Goal: Obtain resource: Download file/media

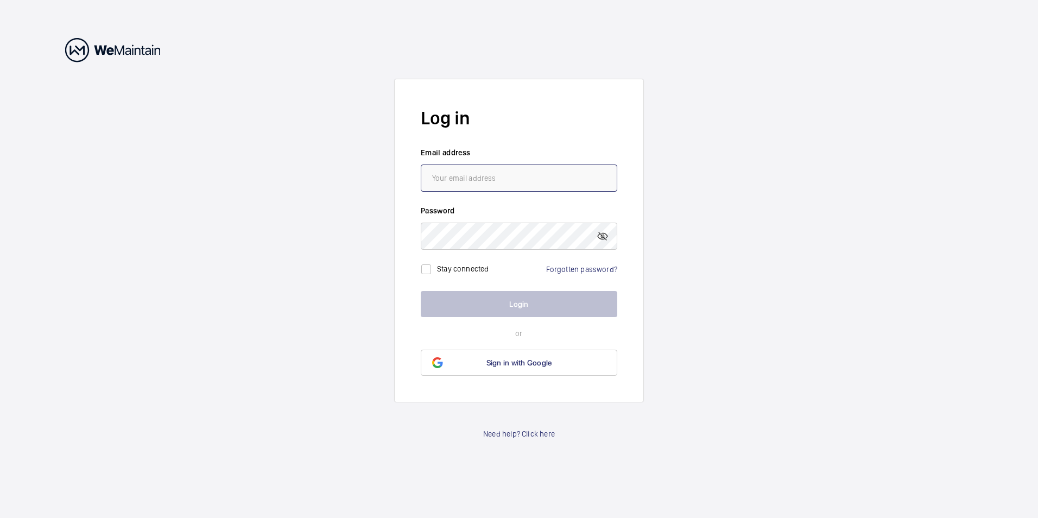
type input "[EMAIL_ADDRESS][DOMAIN_NAME]"
click at [548, 311] on button "Login" at bounding box center [519, 304] width 197 height 26
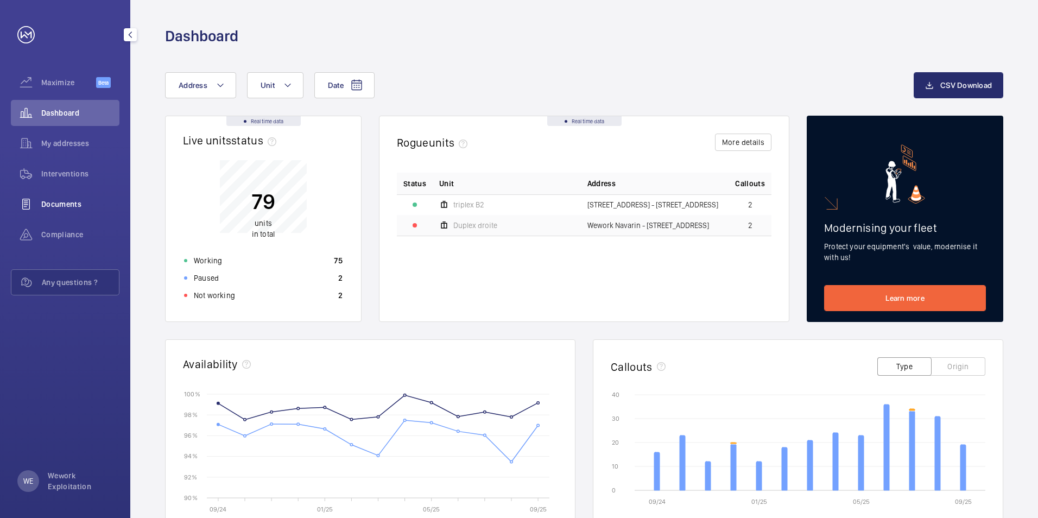
click at [74, 208] on span "Documents" at bounding box center [80, 204] width 78 height 11
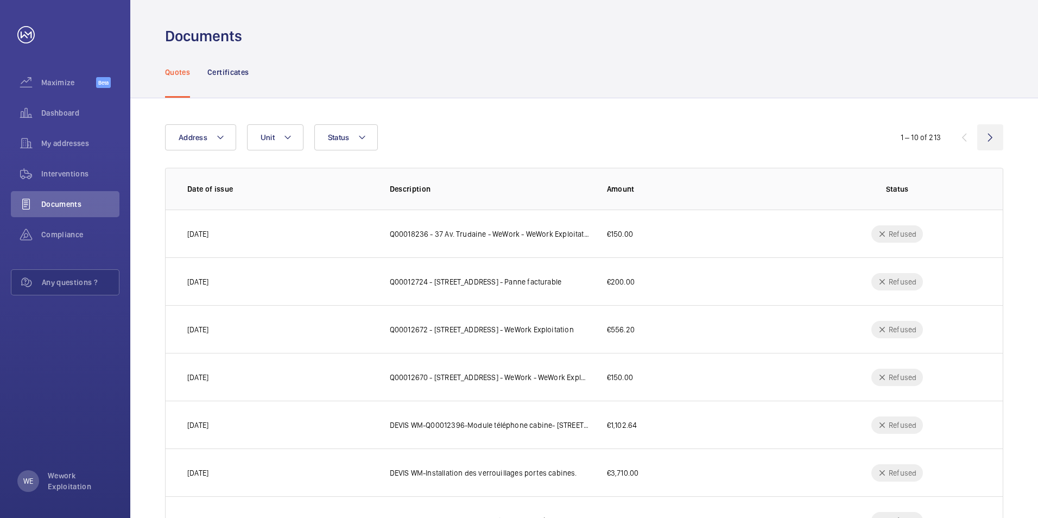
click at [991, 138] on wm-front-icon-button at bounding box center [990, 137] width 26 height 26
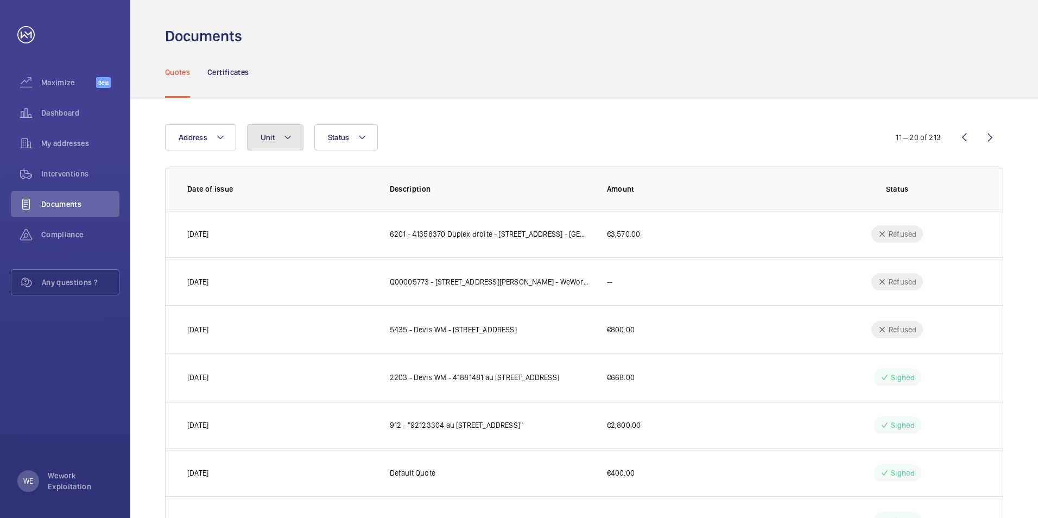
click at [293, 134] on button "Unit" at bounding box center [275, 137] width 56 height 26
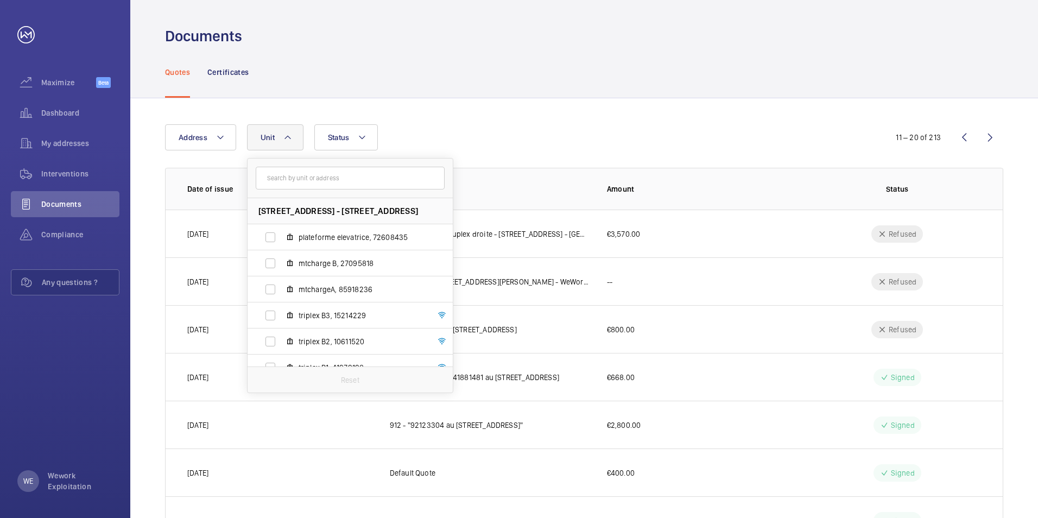
click at [293, 134] on button "Unit" at bounding box center [275, 137] width 56 height 26
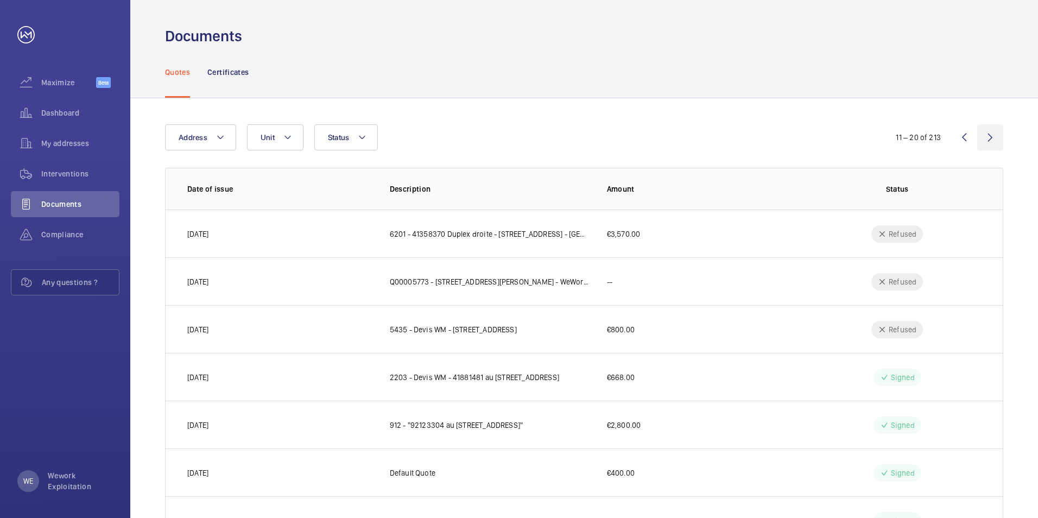
click at [993, 136] on wm-front-icon-button at bounding box center [990, 137] width 26 height 26
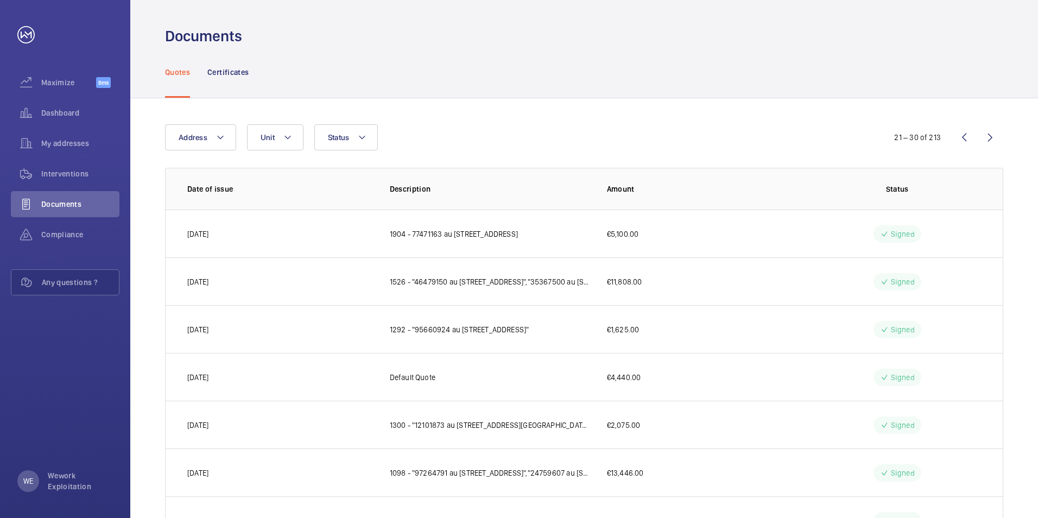
click at [992, 138] on wm-front-icon-button at bounding box center [990, 137] width 26 height 26
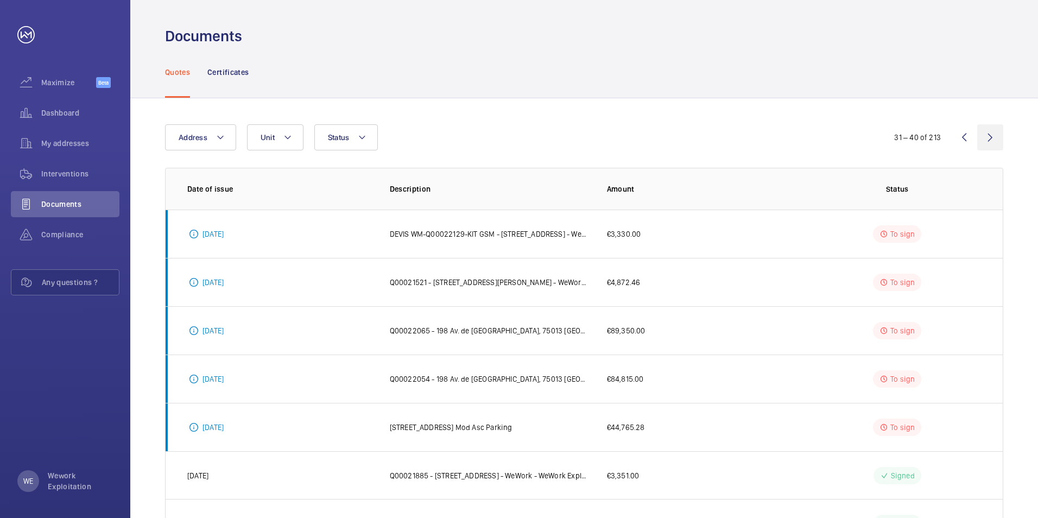
click at [992, 137] on wm-front-icon-button at bounding box center [990, 137] width 26 height 26
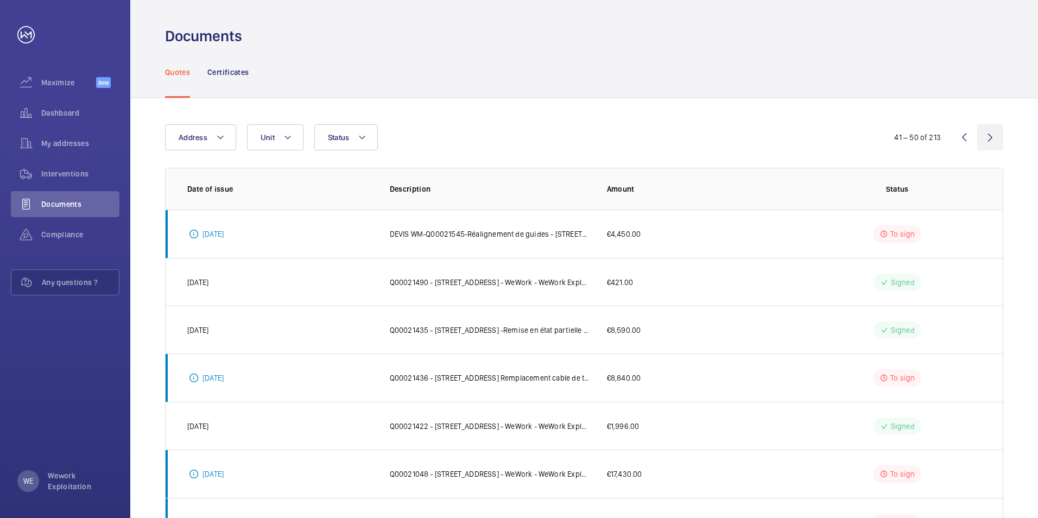
click at [990, 134] on wm-front-icon-button at bounding box center [990, 137] width 26 height 26
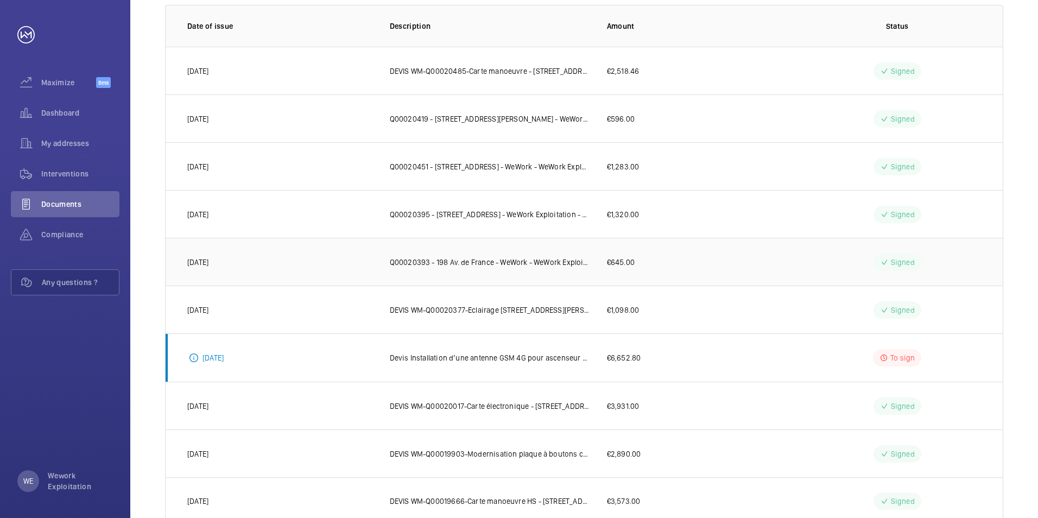
scroll to position [196, 0]
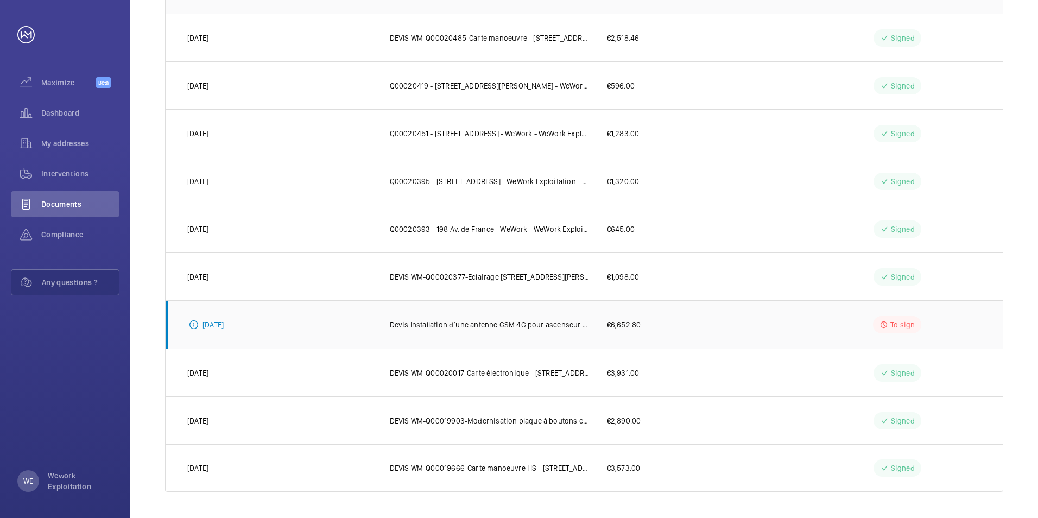
click at [463, 325] on p "Devis Installation d’une antenne GSM 4G pour ascenseur – mise en conformité rés…" at bounding box center [490, 324] width 200 height 11
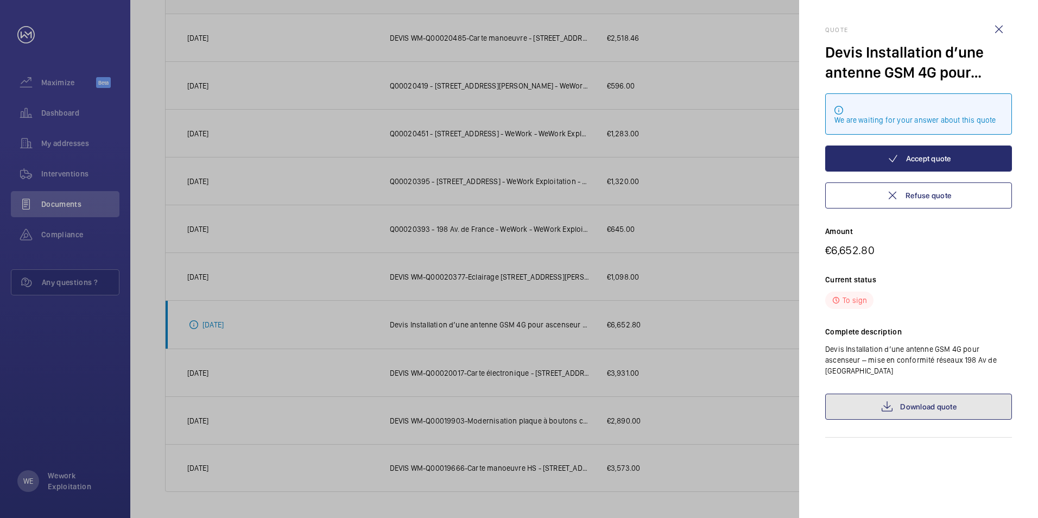
click at [888, 405] on mat-icon at bounding box center [887, 406] width 13 height 13
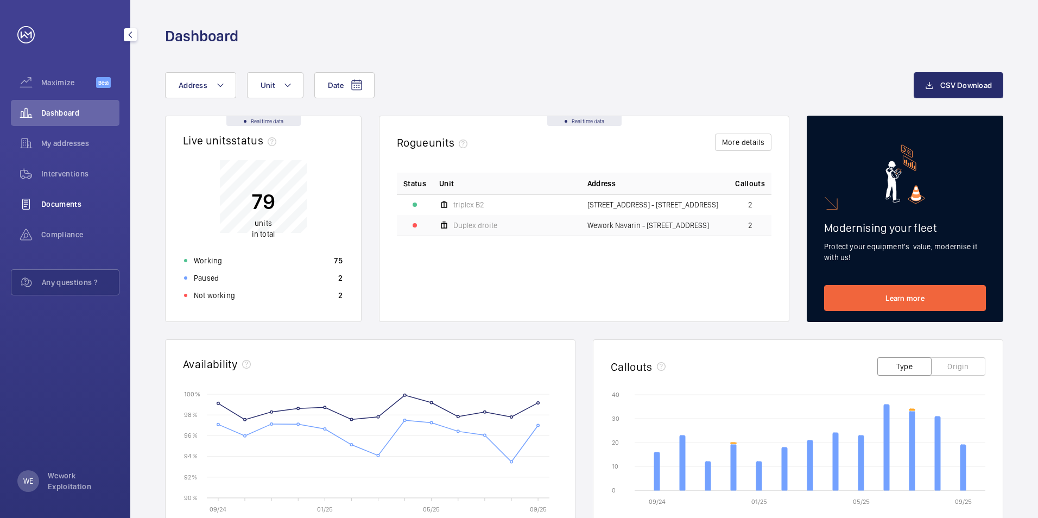
click at [65, 203] on span "Documents" at bounding box center [80, 204] width 78 height 11
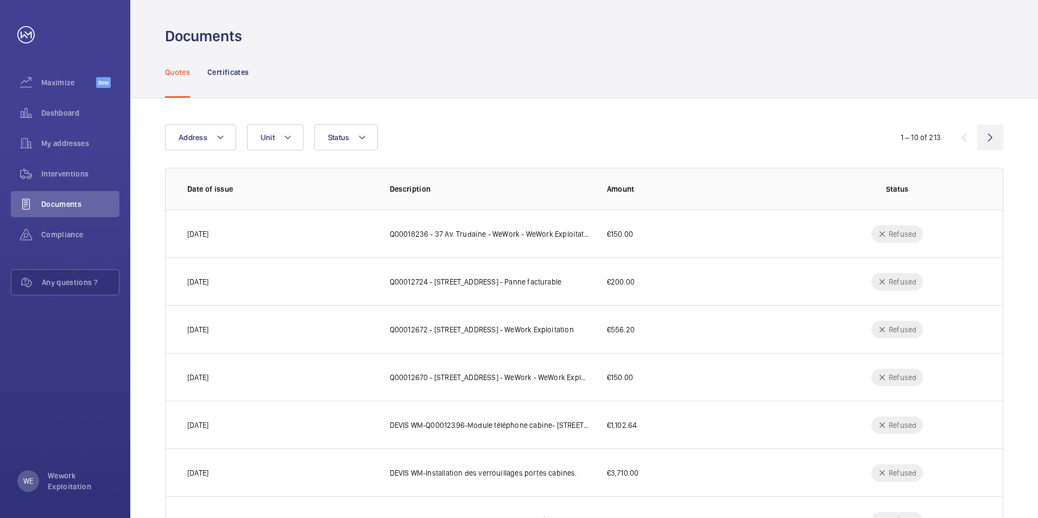
click at [990, 138] on wm-front-icon-button at bounding box center [990, 137] width 26 height 26
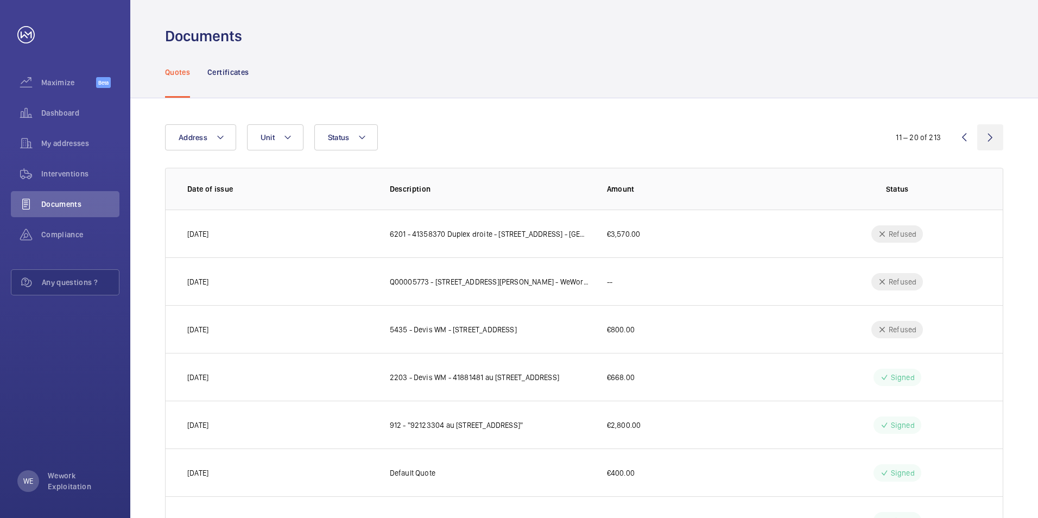
click at [990, 138] on wm-front-icon-button at bounding box center [990, 137] width 26 height 26
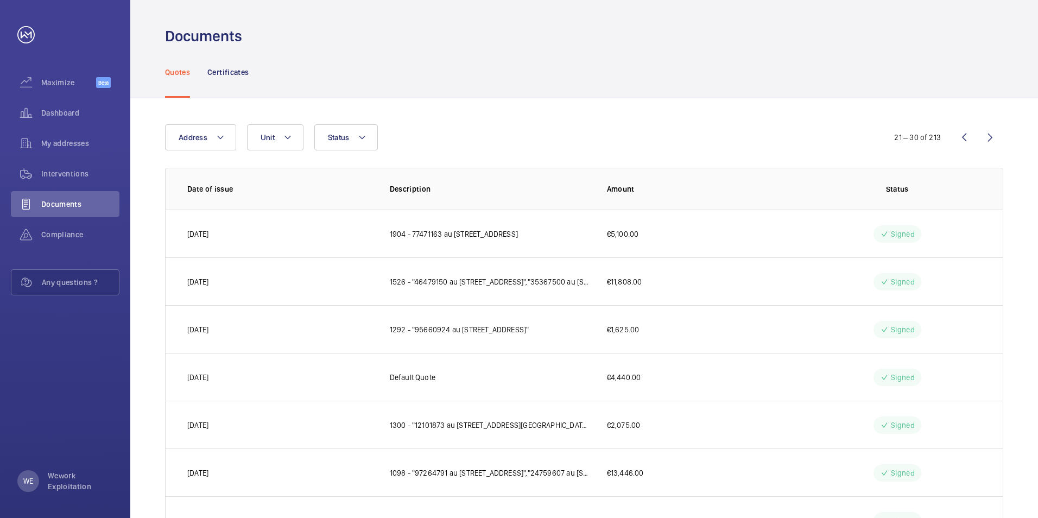
click at [962, 136] on wm-front-icon-button at bounding box center [964, 137] width 26 height 26
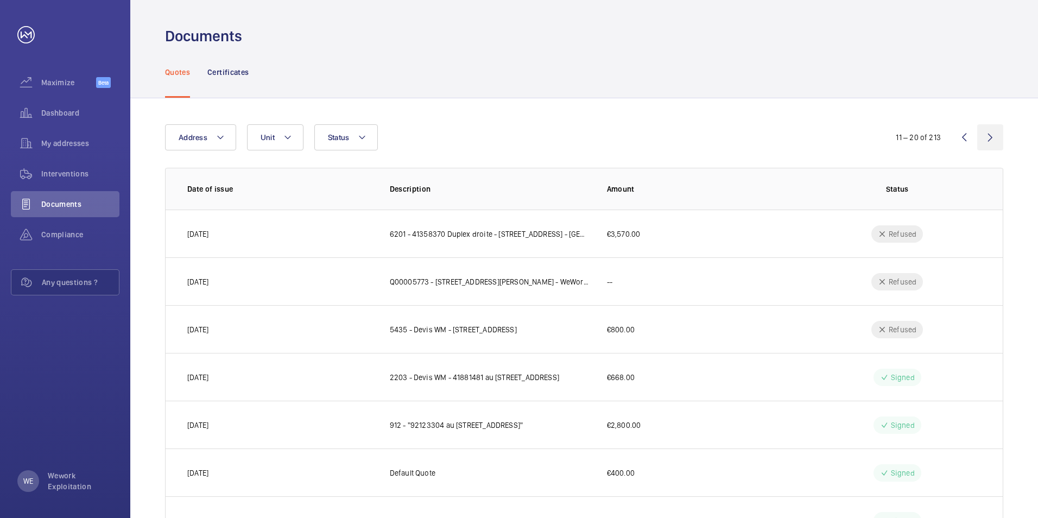
click at [994, 138] on wm-front-icon-button at bounding box center [990, 137] width 26 height 26
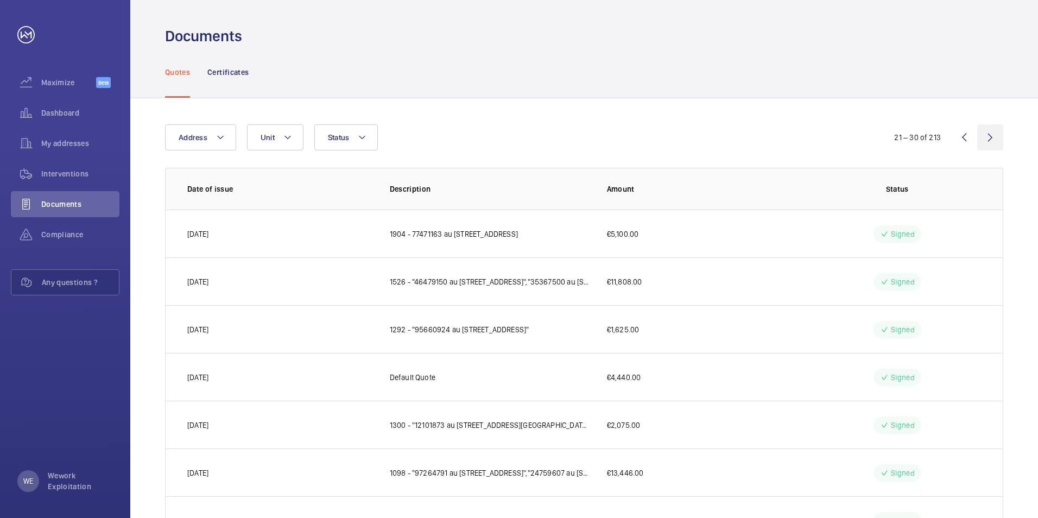
click at [994, 138] on wm-front-icon-button at bounding box center [990, 137] width 26 height 26
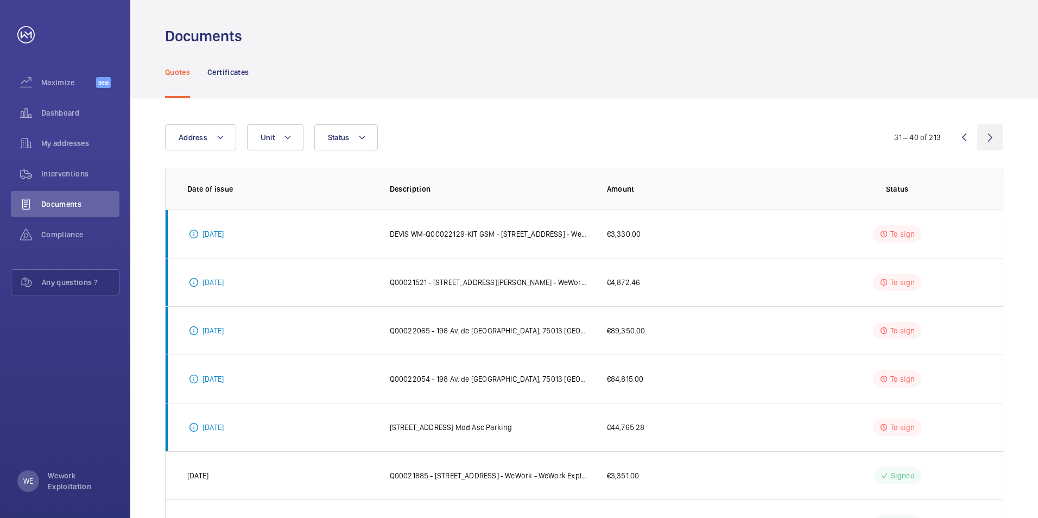
click at [994, 138] on wm-front-icon-button at bounding box center [990, 137] width 26 height 26
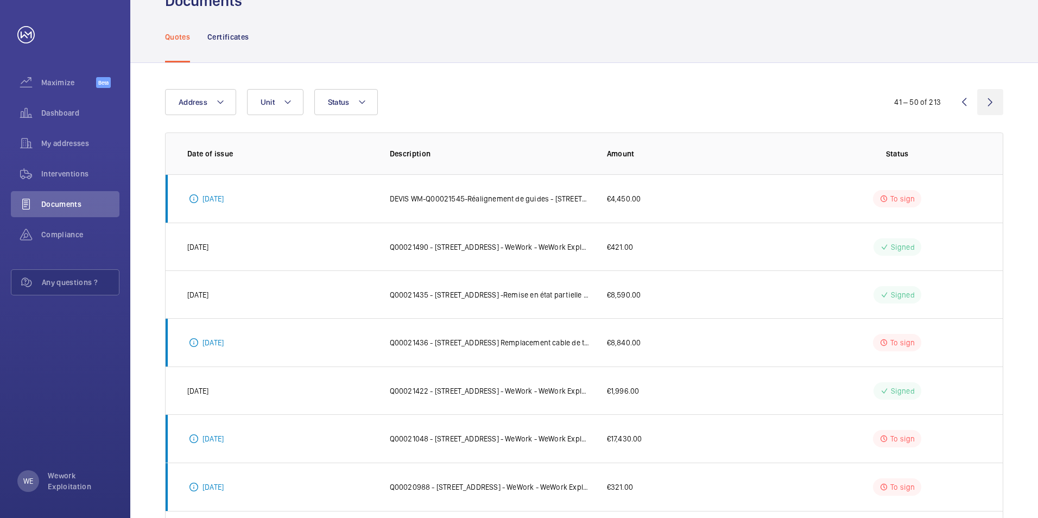
scroll to position [35, 0]
click at [989, 101] on wm-front-icon-button at bounding box center [990, 103] width 26 height 26
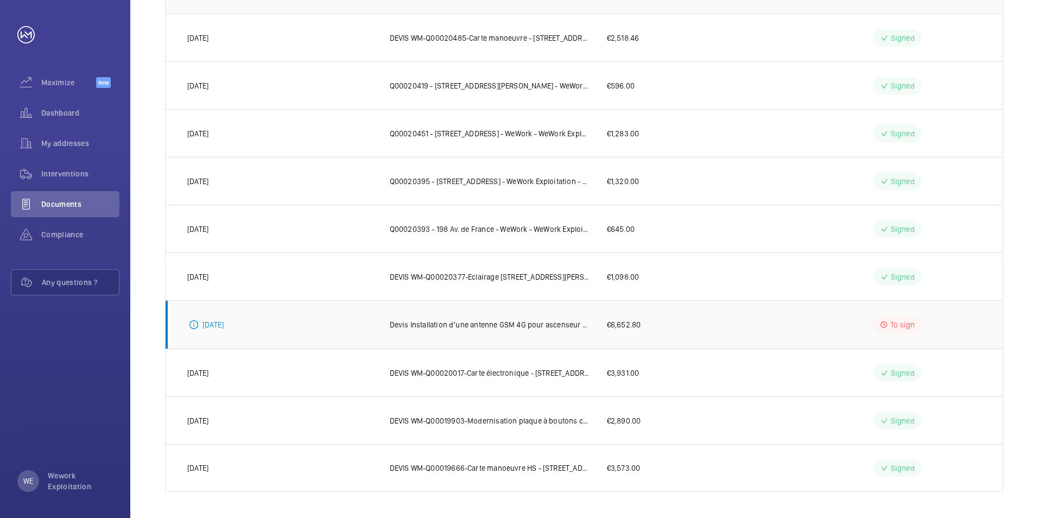
scroll to position [142, 0]
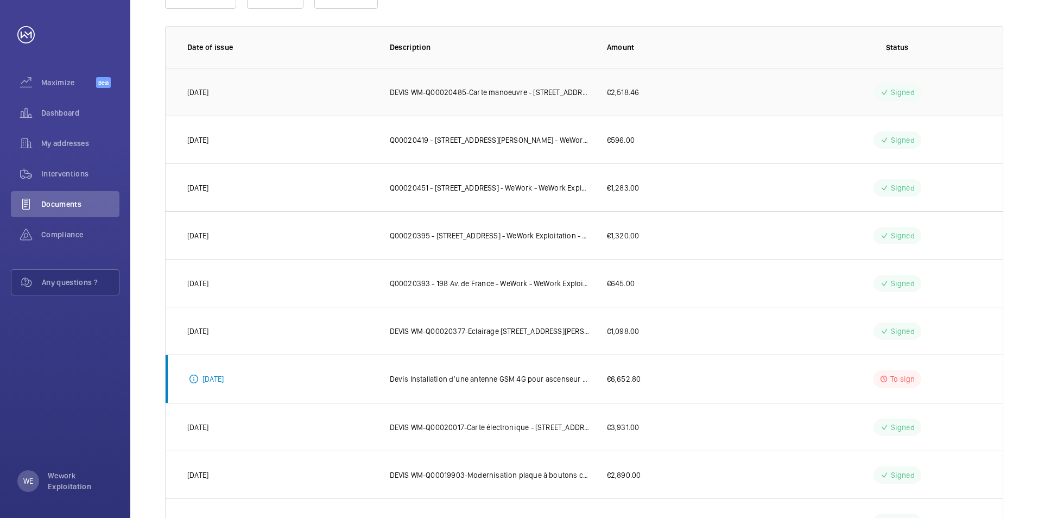
click at [533, 93] on p "DEVIS WM-Q00020485-Carte manoeuvre - [STREET_ADDRESS][PERSON_NAME] Exploitation" at bounding box center [490, 92] width 200 height 11
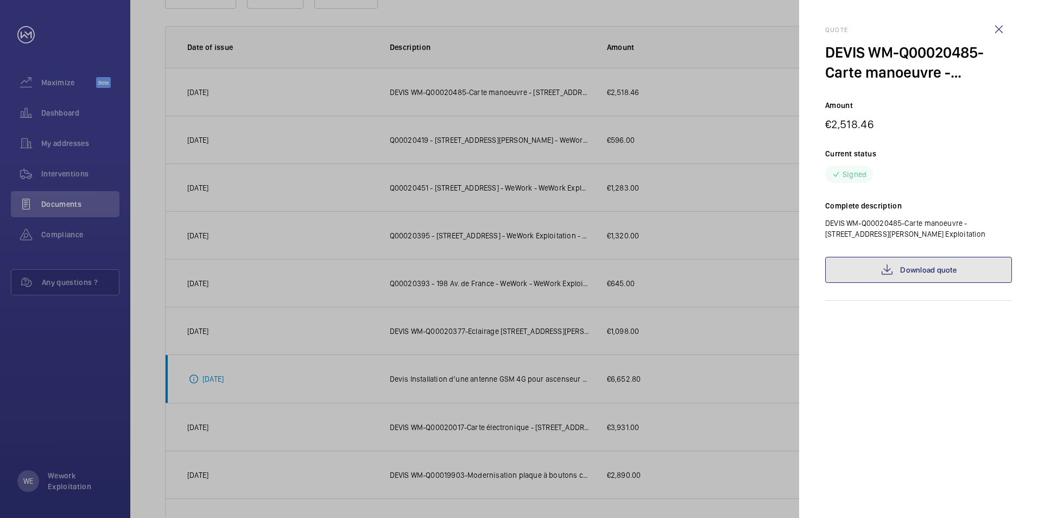
click at [896, 273] on link "Download quote" at bounding box center [918, 270] width 187 height 26
click at [996, 31] on wm-front-icon-button at bounding box center [999, 29] width 26 height 26
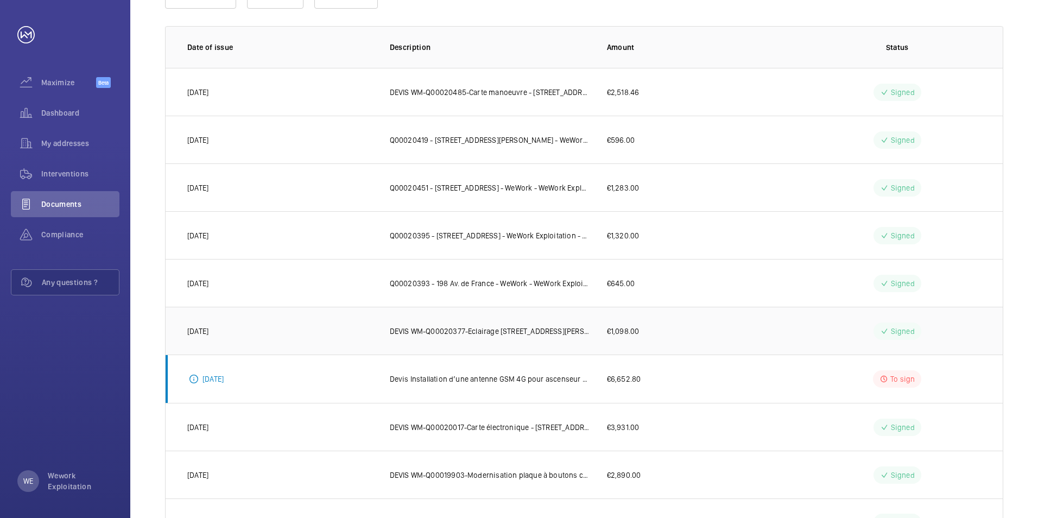
click at [499, 327] on p "DEVIS WM-Q00020377-Eclairage [STREET_ADDRESS][PERSON_NAME] Exploitation" at bounding box center [490, 331] width 200 height 11
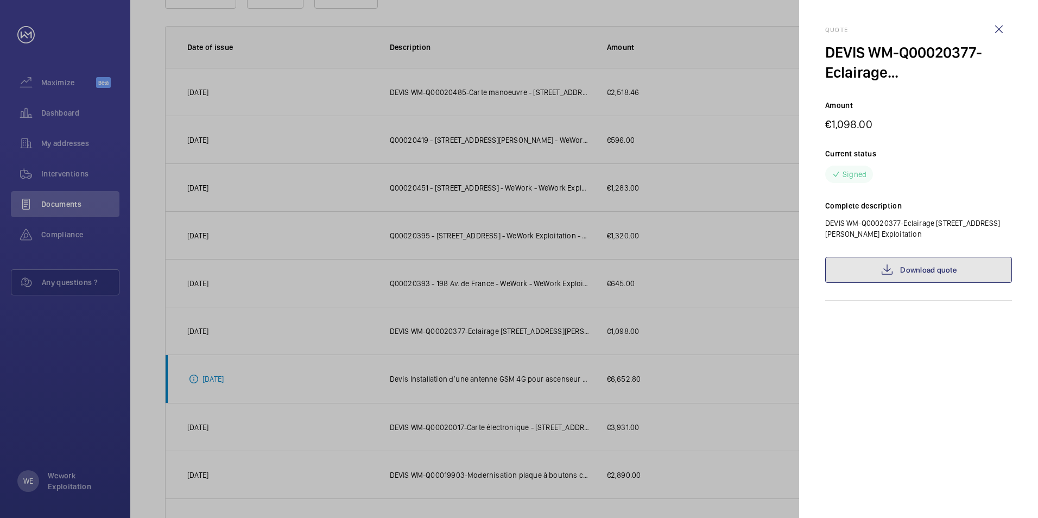
click at [959, 269] on link "Download quote" at bounding box center [918, 270] width 187 height 26
click at [1001, 31] on wm-front-icon-button at bounding box center [999, 29] width 26 height 26
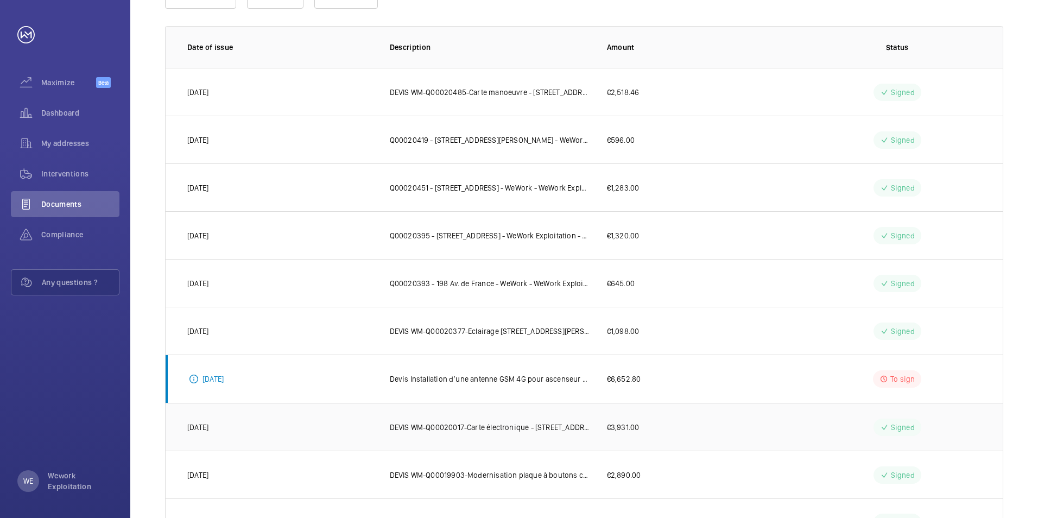
click at [521, 427] on p "DEVIS WM-Q00020017-Carte électronique - [STREET_ADDRESS][PERSON_NAME] - WeWork …" at bounding box center [490, 427] width 200 height 11
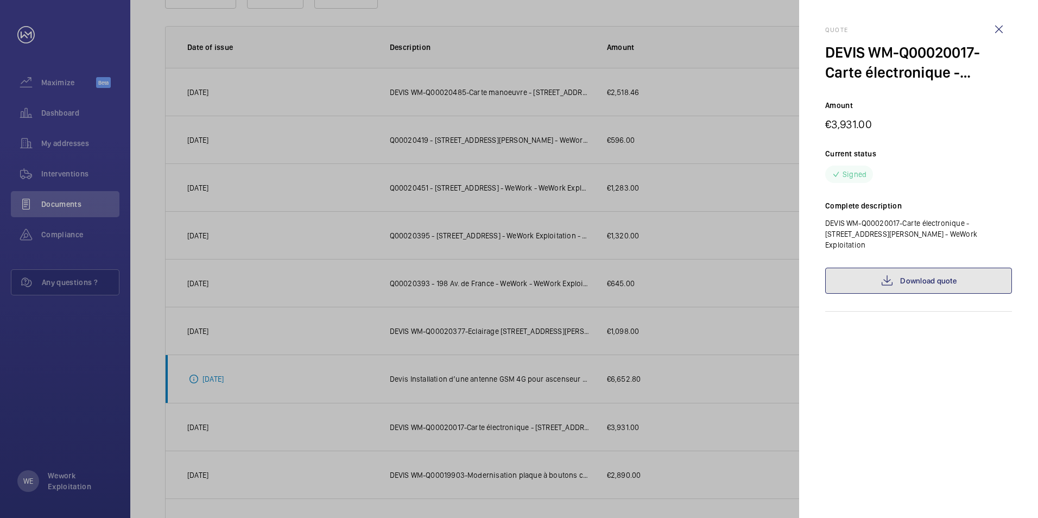
click at [904, 269] on link "Download quote" at bounding box center [918, 281] width 187 height 26
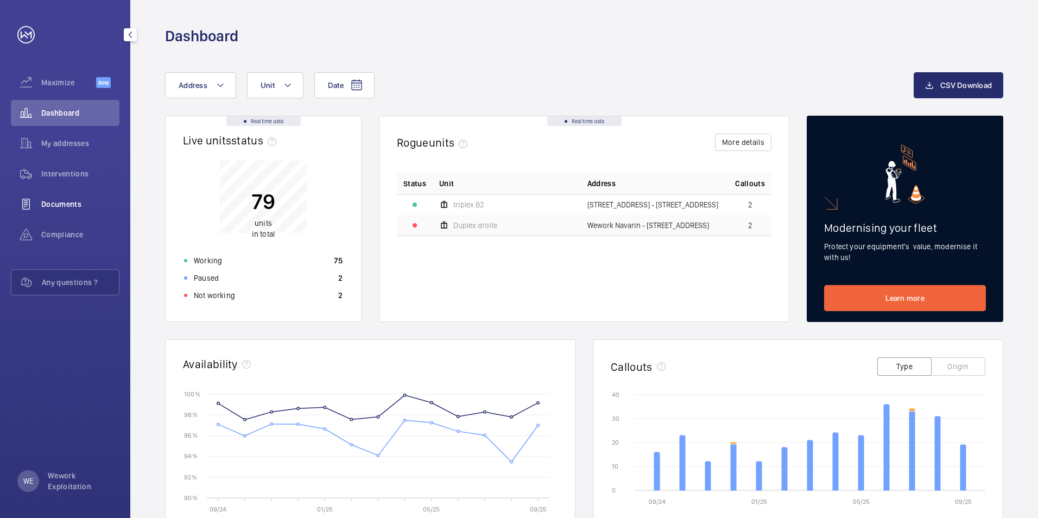
click at [73, 199] on span "Documents" at bounding box center [80, 204] width 78 height 11
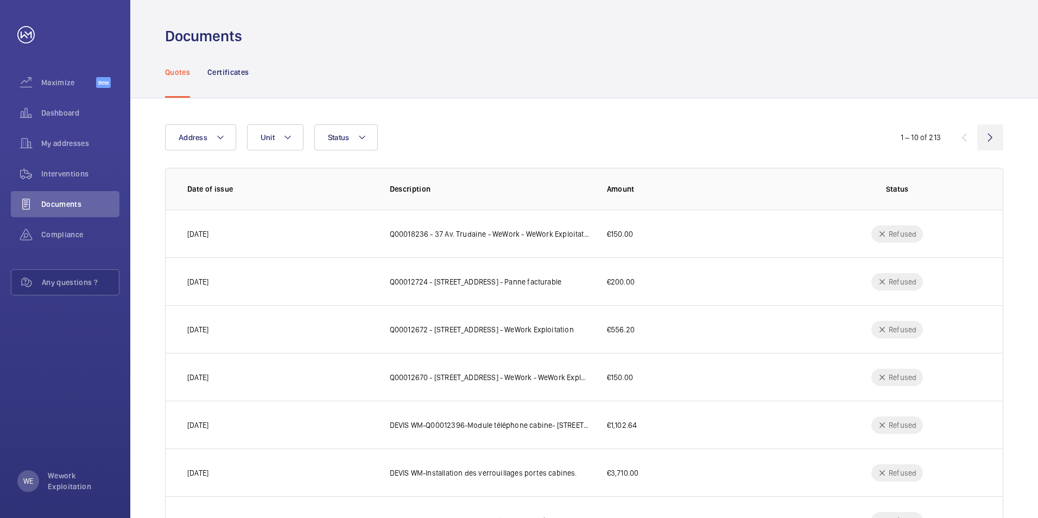
click at [990, 137] on wm-front-icon-button at bounding box center [990, 137] width 26 height 26
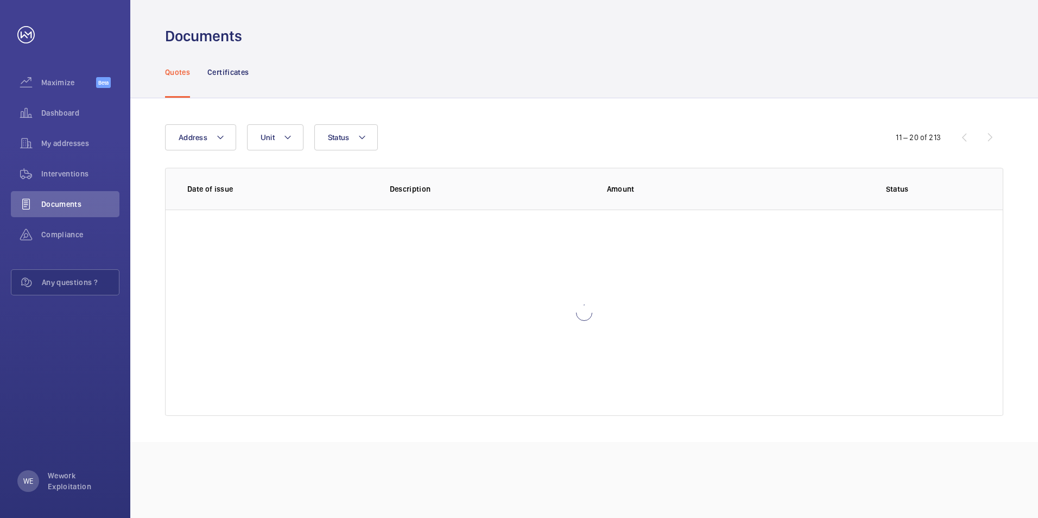
click at [990, 137] on div "11 – 20 of 213" at bounding box center [938, 137] width 130 height 13
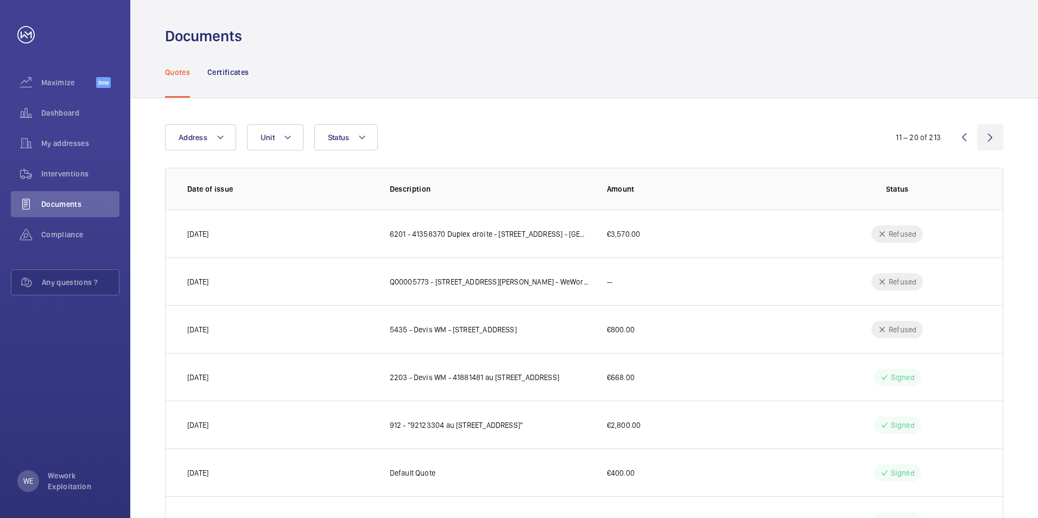
click at [992, 135] on wm-front-icon-button at bounding box center [990, 137] width 26 height 26
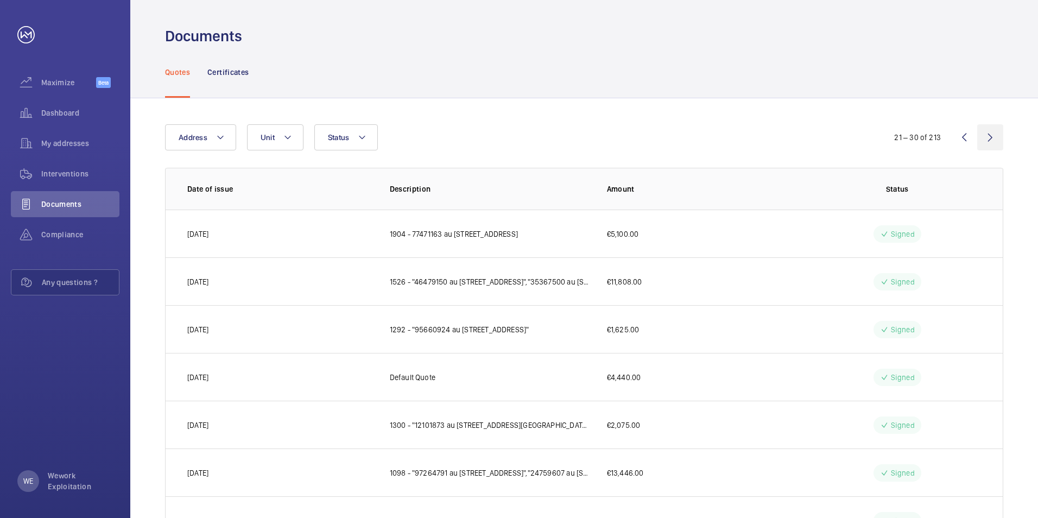
click at [988, 137] on wm-front-icon-button at bounding box center [990, 137] width 26 height 26
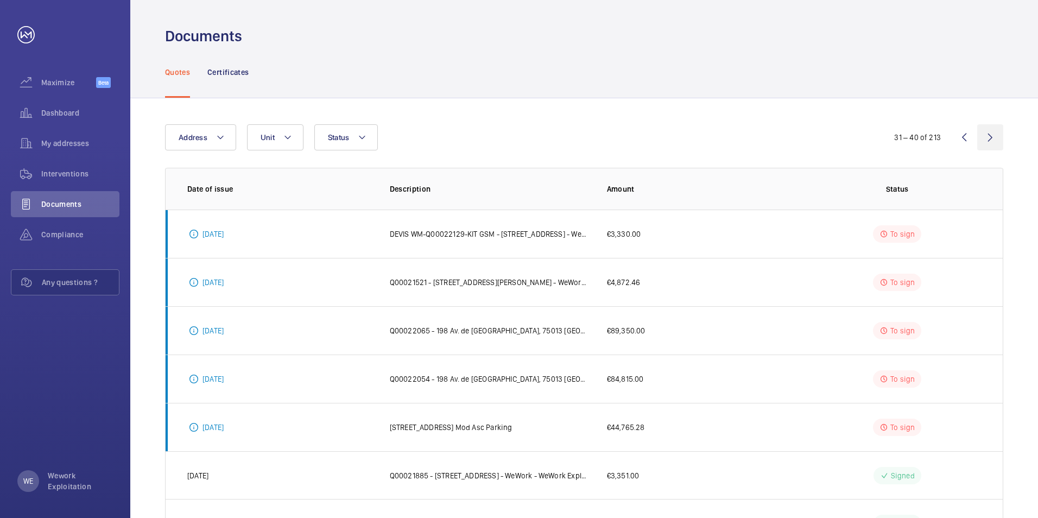
click at [993, 137] on wm-front-icon-button at bounding box center [990, 137] width 26 height 26
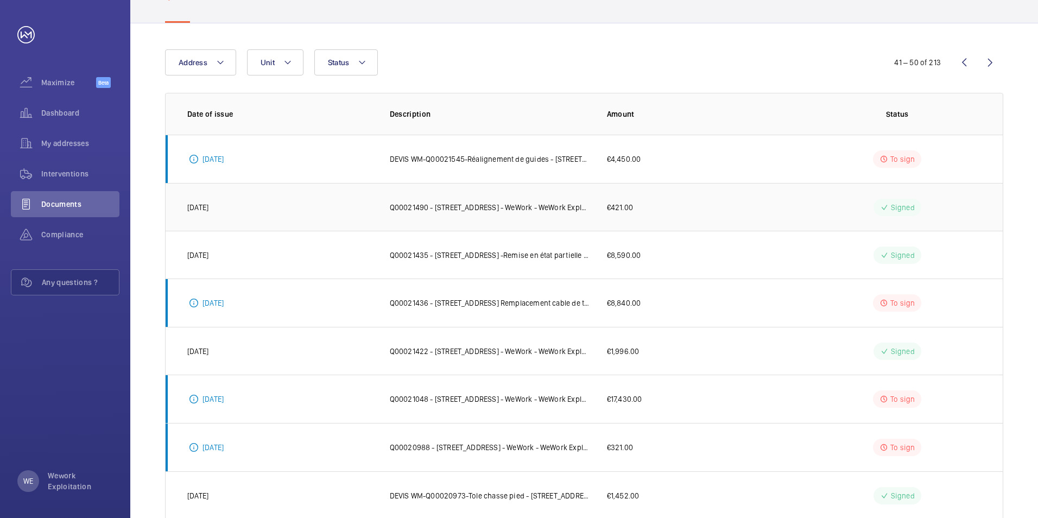
scroll to position [35, 0]
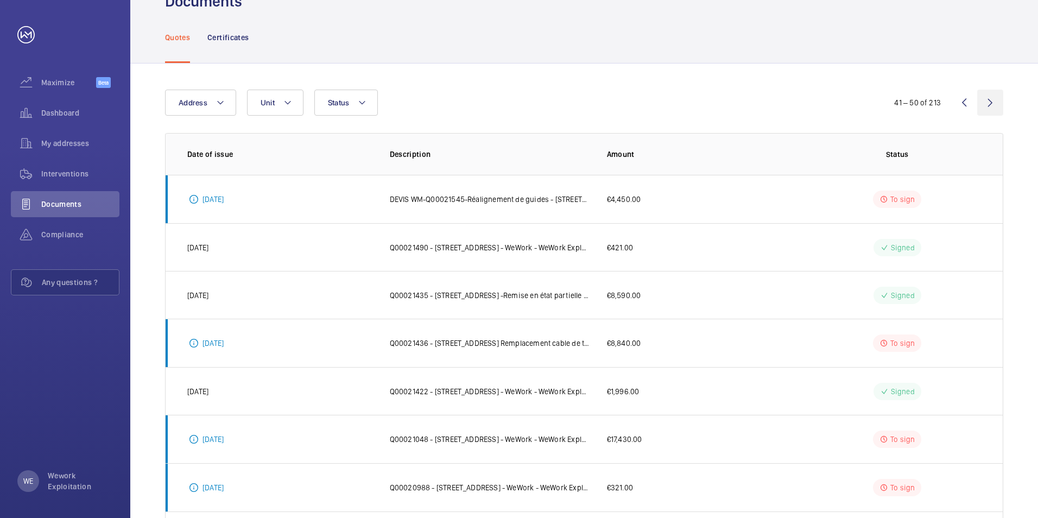
click at [988, 100] on wm-front-icon-button at bounding box center [990, 103] width 26 height 26
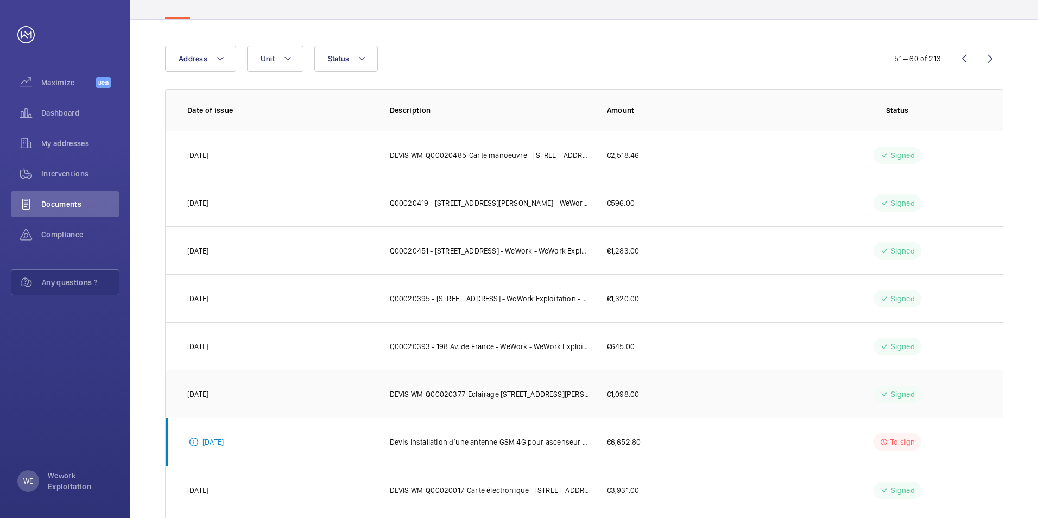
scroll to position [109, 0]
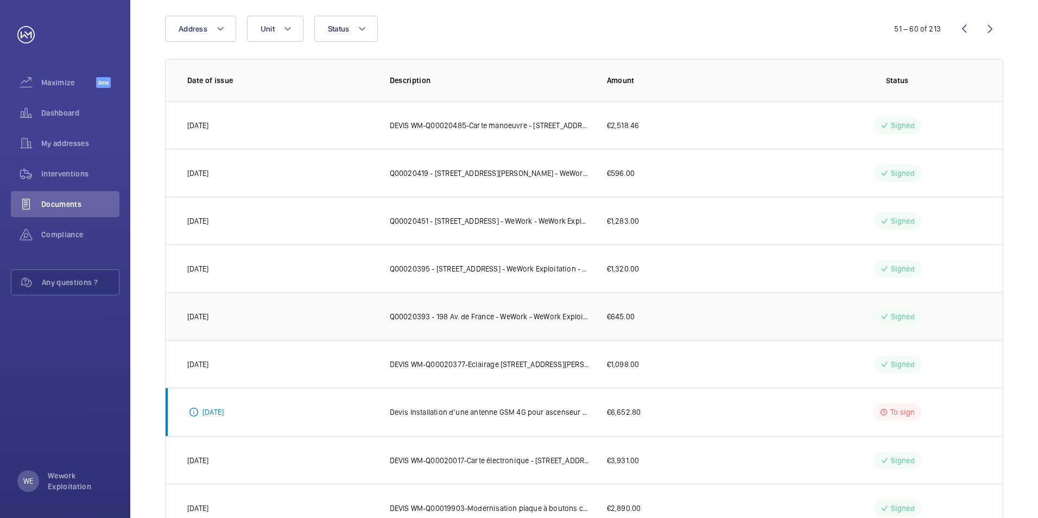
click at [488, 316] on p "Q00020393 - 198 Av. de France - WeWork - WeWork Exploitation - Facturation Inte…" at bounding box center [490, 316] width 200 height 11
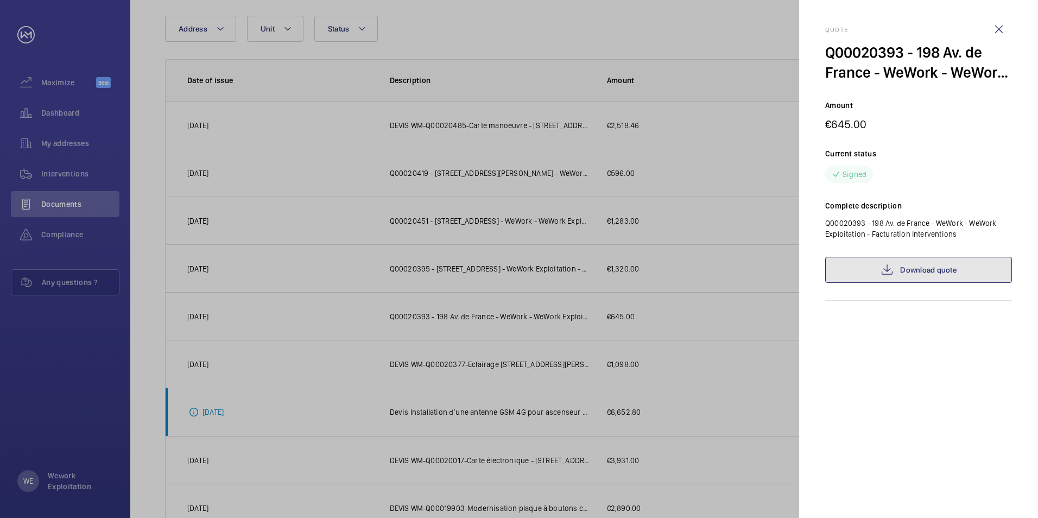
click at [889, 268] on mat-icon at bounding box center [887, 269] width 13 height 13
click at [999, 29] on wm-front-icon-button at bounding box center [999, 29] width 26 height 26
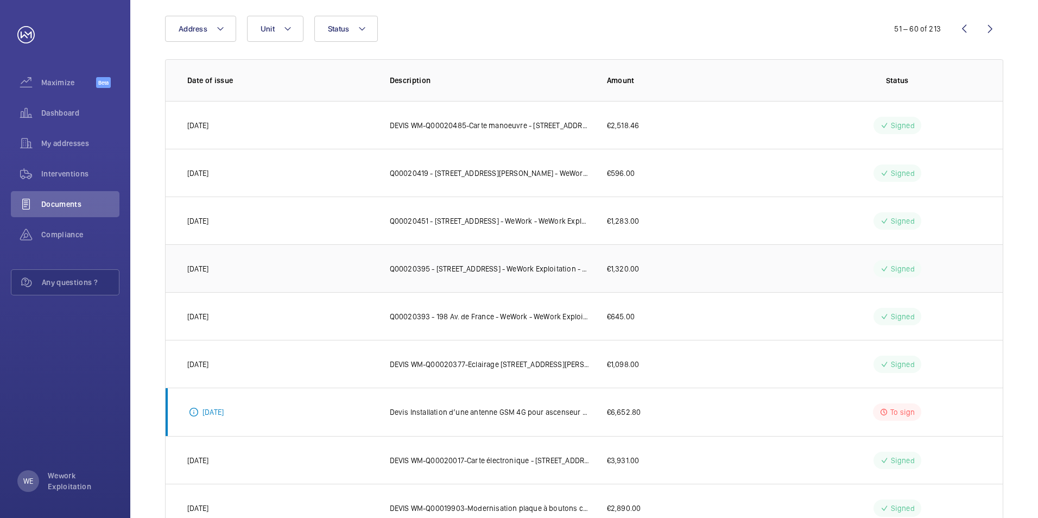
click at [480, 271] on p "Q00020395 - [STREET_ADDRESS] - WeWork Exploitation - Facturation Interventions" at bounding box center [490, 268] width 200 height 11
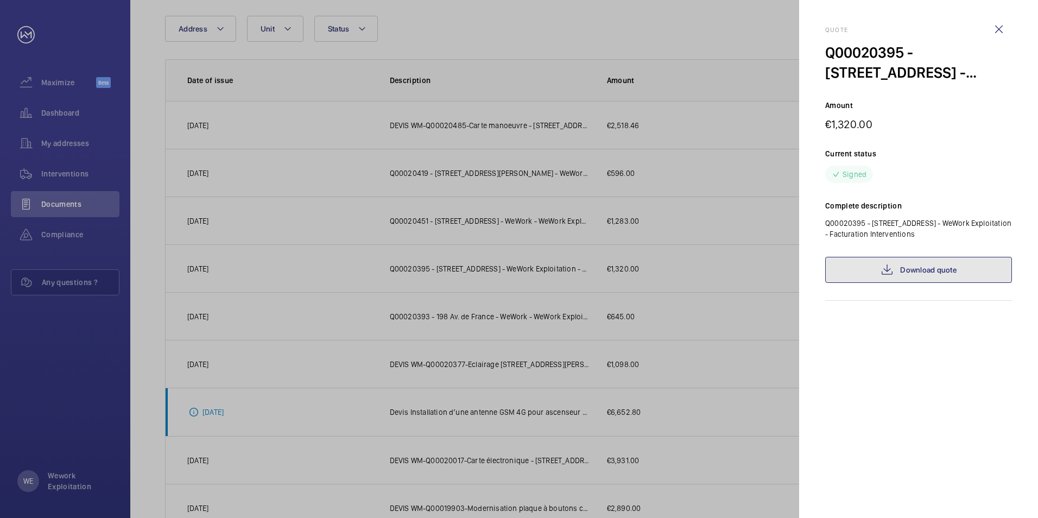
click at [971, 271] on link "Download quote" at bounding box center [918, 270] width 187 height 26
click at [998, 31] on wm-front-icon-button at bounding box center [999, 29] width 26 height 26
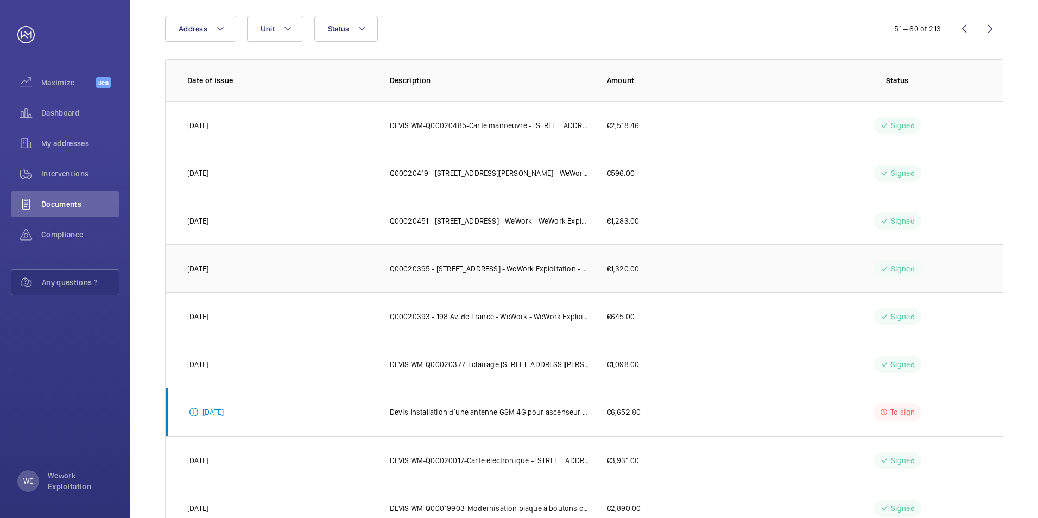
click at [519, 269] on p "Q00020395 - [STREET_ADDRESS] - WeWork Exploitation - Facturation Interventions" at bounding box center [490, 268] width 200 height 11
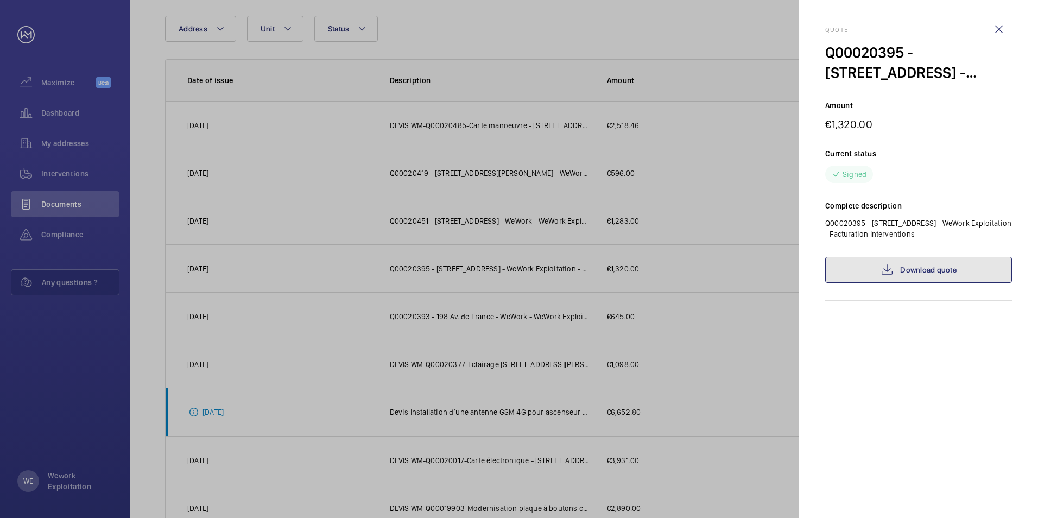
click at [961, 275] on link "Download quote" at bounding box center [918, 270] width 187 height 26
click at [1001, 24] on wm-front-icon-button at bounding box center [999, 29] width 26 height 26
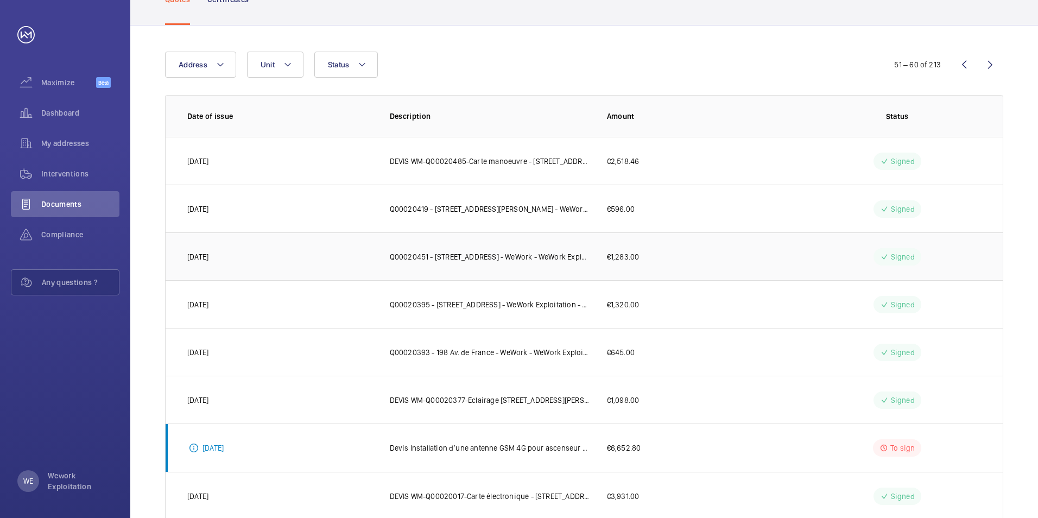
scroll to position [54, 0]
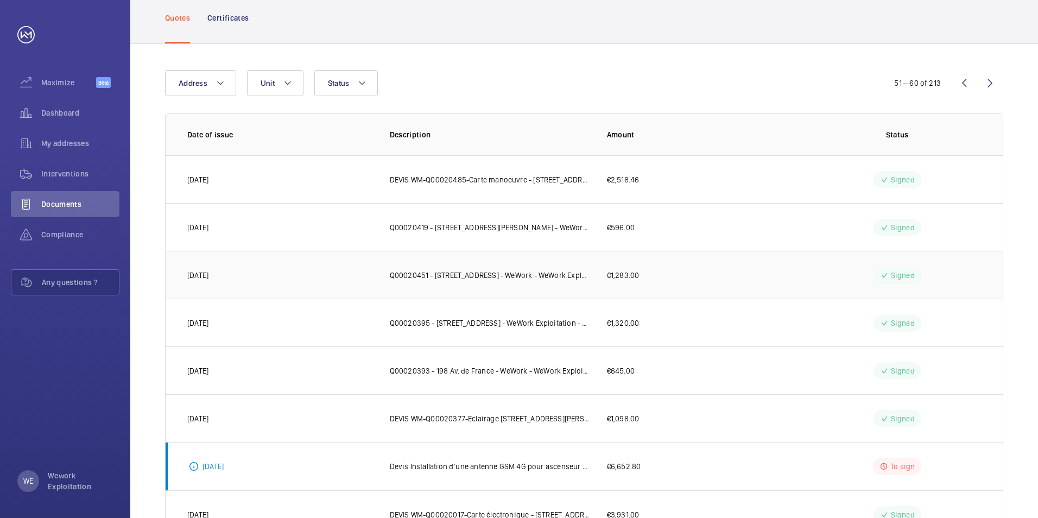
click at [540, 276] on p "Q00020451 - [STREET_ADDRESS] - WeWork - WeWork Exploitation-Remplacement de cel…" at bounding box center [490, 275] width 200 height 11
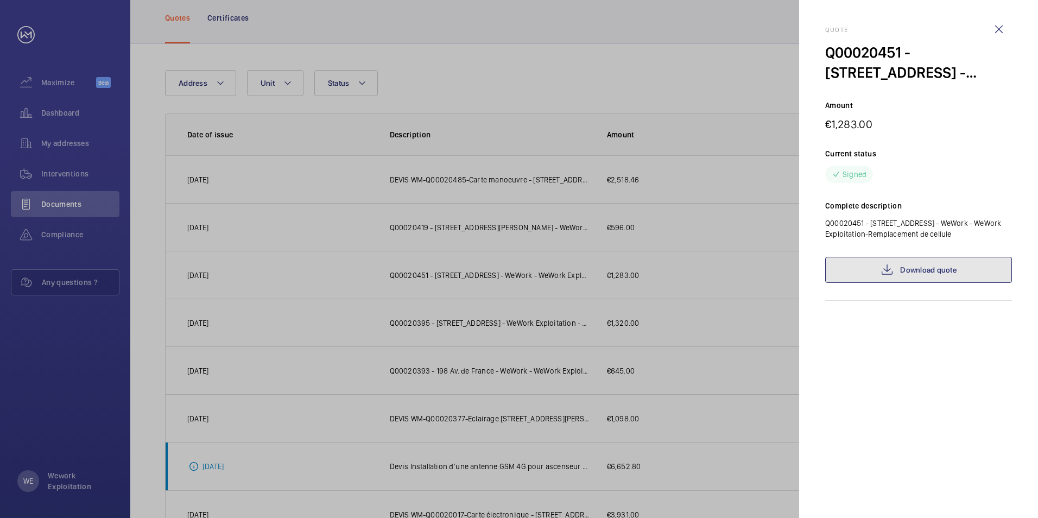
click at [886, 276] on mat-icon at bounding box center [887, 269] width 13 height 13
click at [997, 30] on wm-front-icon-button at bounding box center [999, 29] width 26 height 26
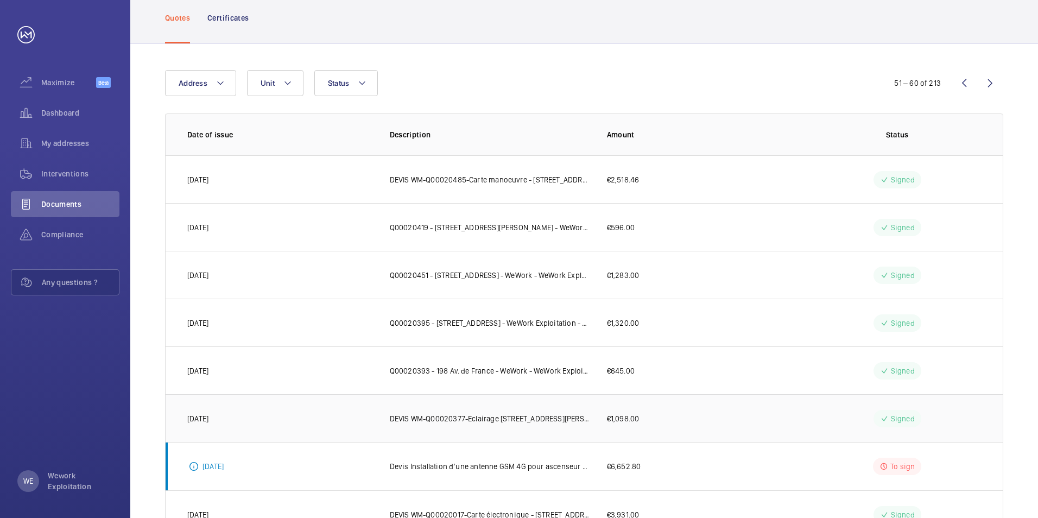
scroll to position [109, 0]
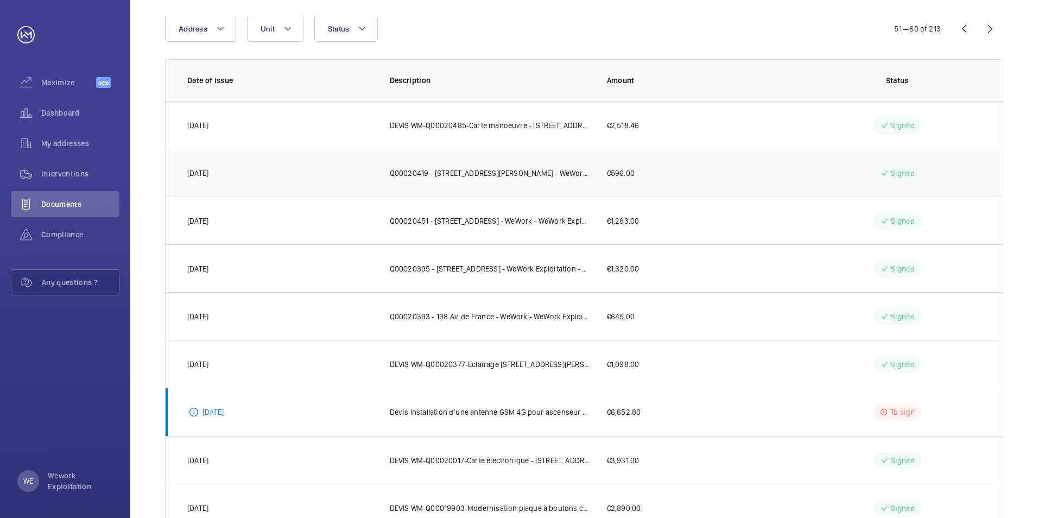
click at [497, 172] on p "Q00020419 - [STREET_ADDRESS][PERSON_NAME] - WeWork - WeWork Exploitation-bloc a…" at bounding box center [490, 173] width 200 height 11
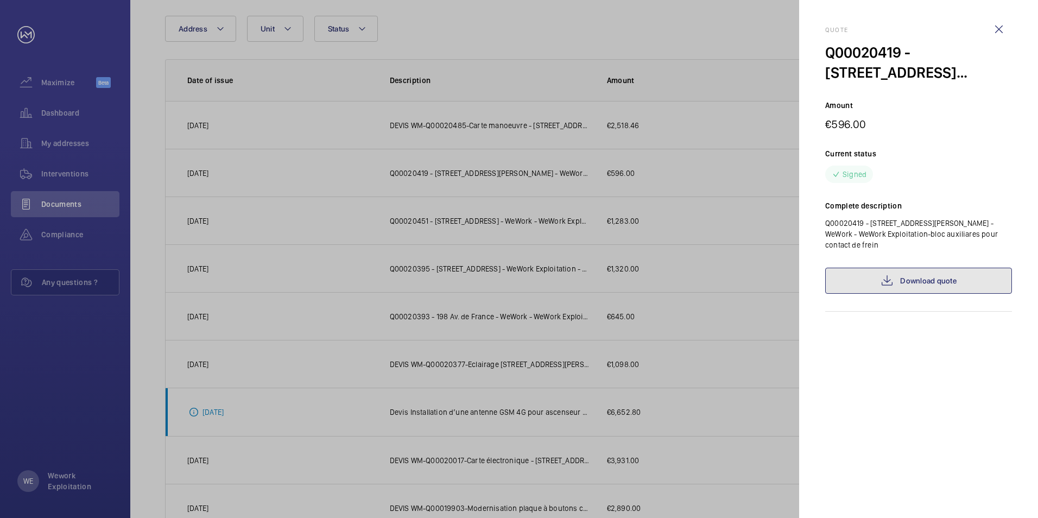
click at [913, 280] on link "Download quote" at bounding box center [918, 281] width 187 height 26
click at [1000, 26] on wm-front-icon-button at bounding box center [999, 29] width 26 height 26
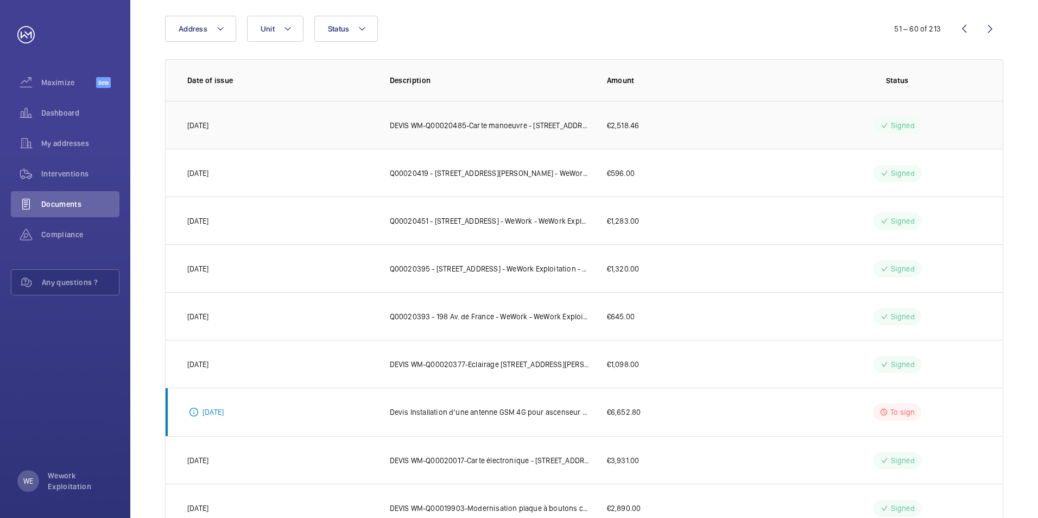
click at [505, 124] on p "DEVIS WM-Q00020485-Carte manoeuvre - [STREET_ADDRESS][PERSON_NAME] Exploitation" at bounding box center [490, 125] width 200 height 11
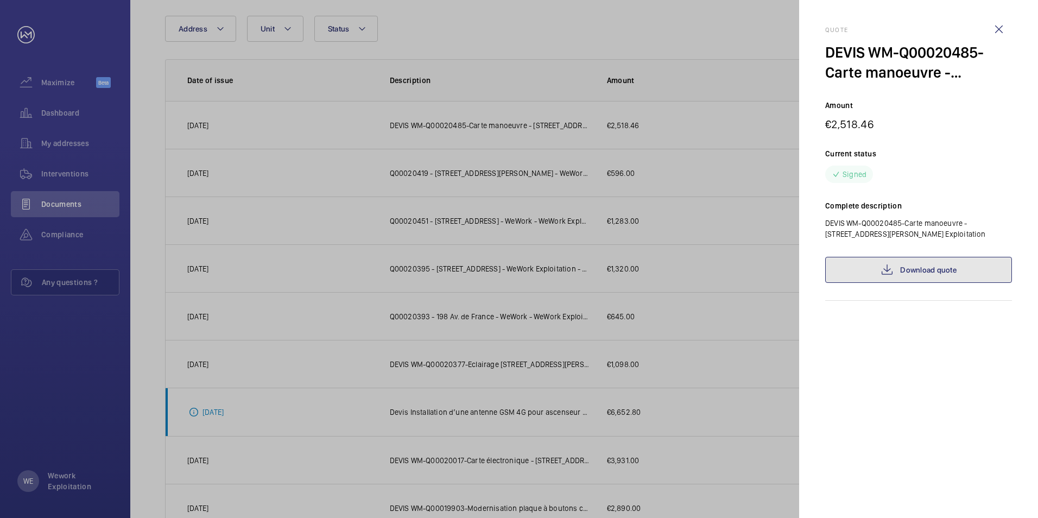
click at [910, 269] on link "Download quote" at bounding box center [918, 270] width 187 height 26
click at [995, 30] on wm-front-icon-button at bounding box center [999, 29] width 26 height 26
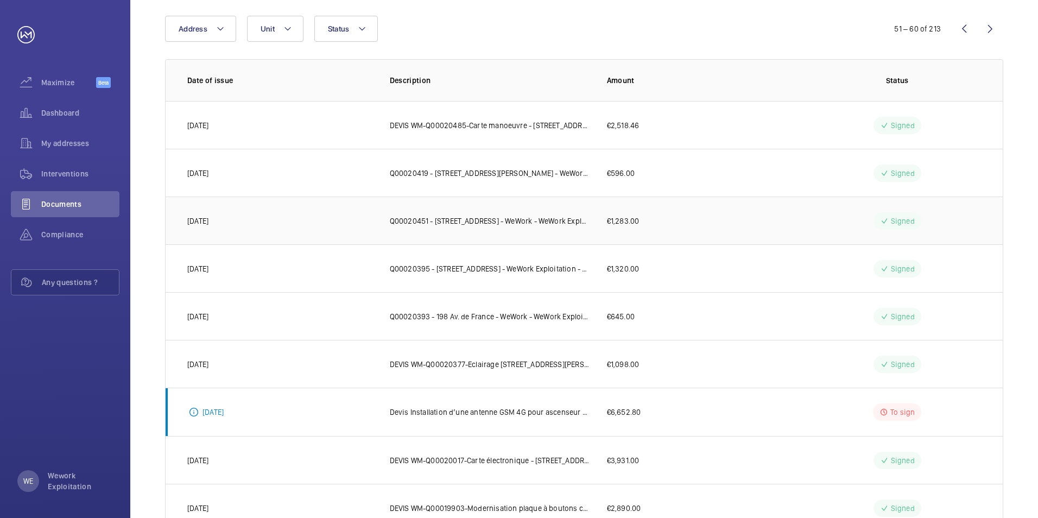
scroll to position [54, 0]
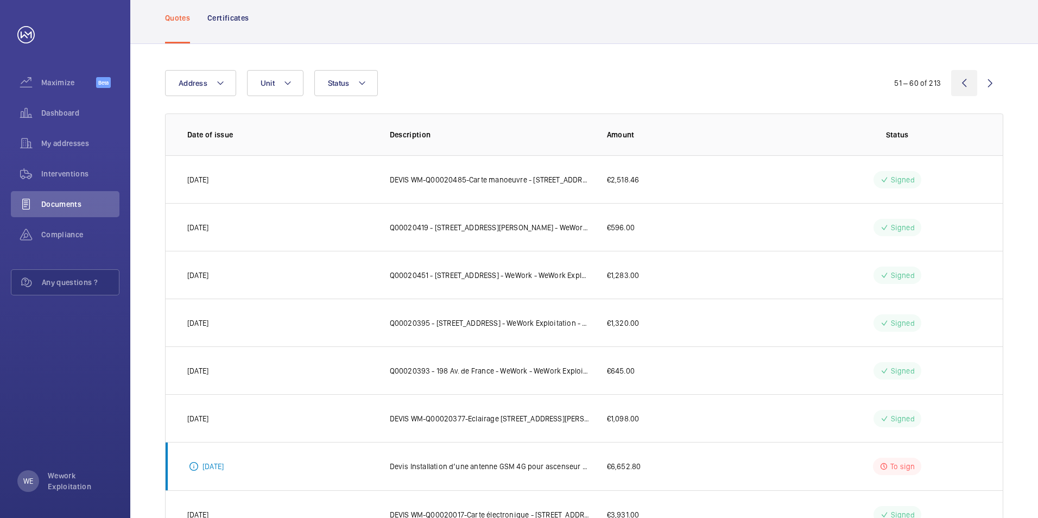
click at [963, 81] on wm-front-icon-button at bounding box center [964, 83] width 26 height 26
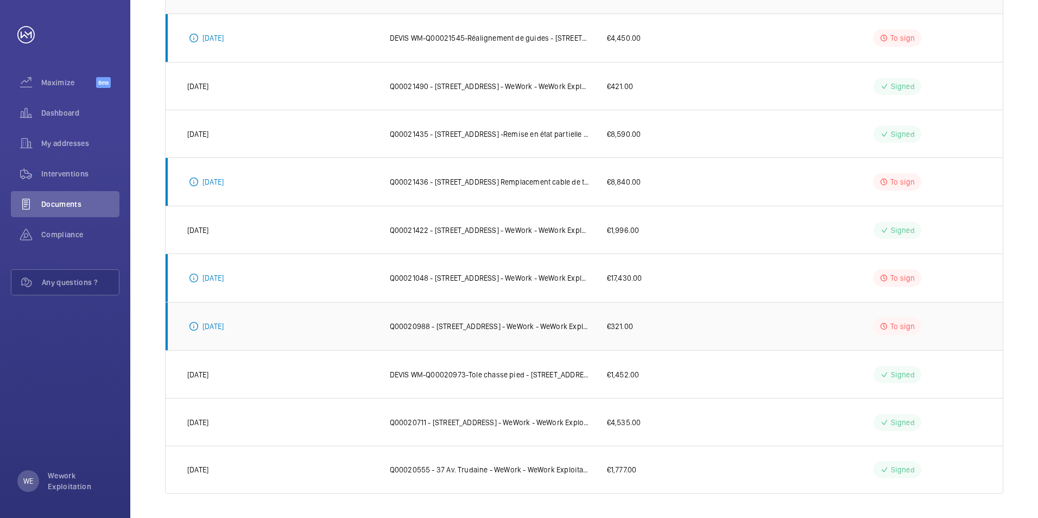
scroll to position [198, 0]
click at [498, 470] on p "Q00020555 - 37 Av. Trudaine - WeWork - WeWork Exploitation remise en etat ascen…" at bounding box center [490, 468] width 200 height 11
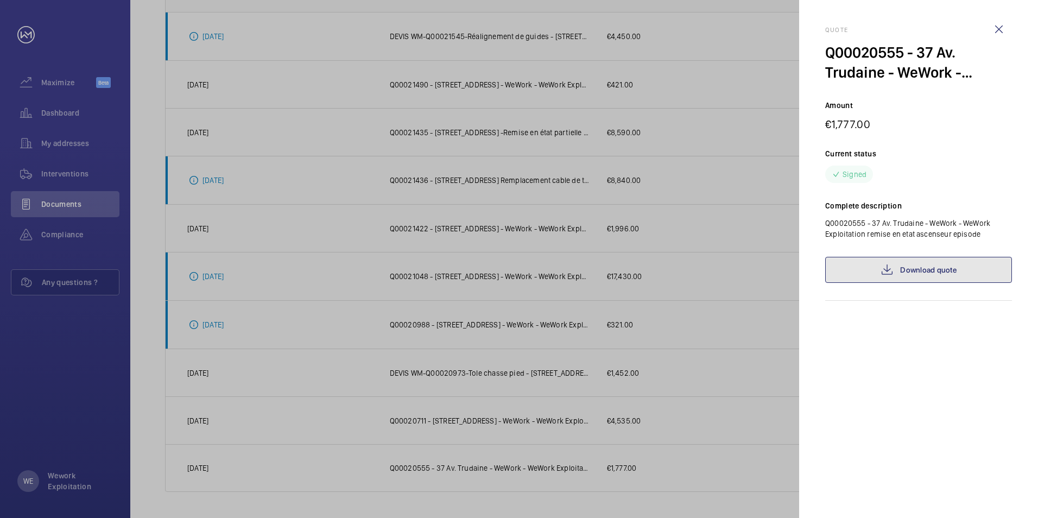
click at [929, 270] on link "Download quote" at bounding box center [918, 270] width 187 height 26
